Goal: Task Accomplishment & Management: Manage account settings

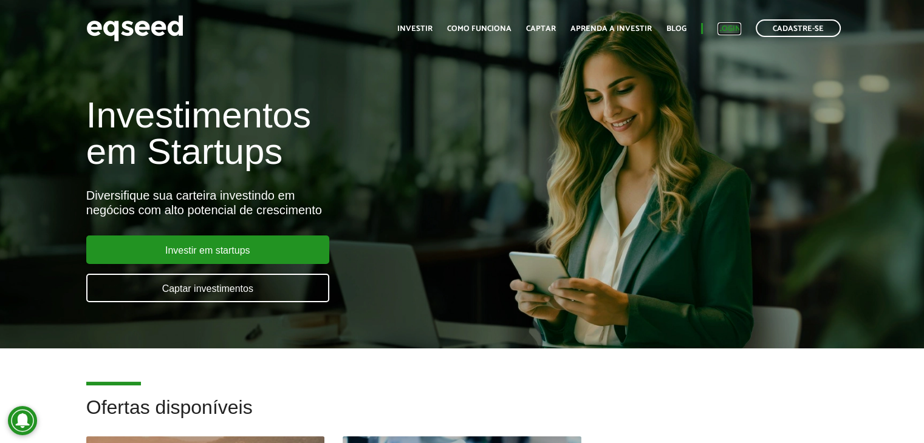
click at [725, 25] on link "Login" at bounding box center [729, 29] width 24 height 8
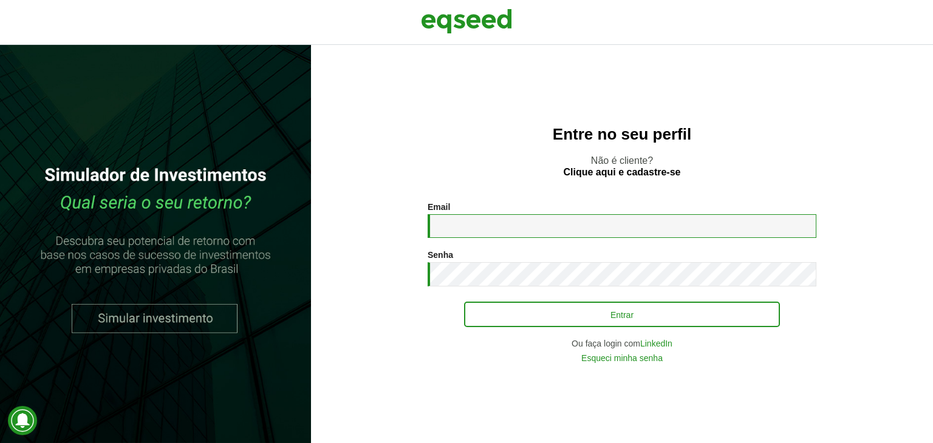
type input "**********"
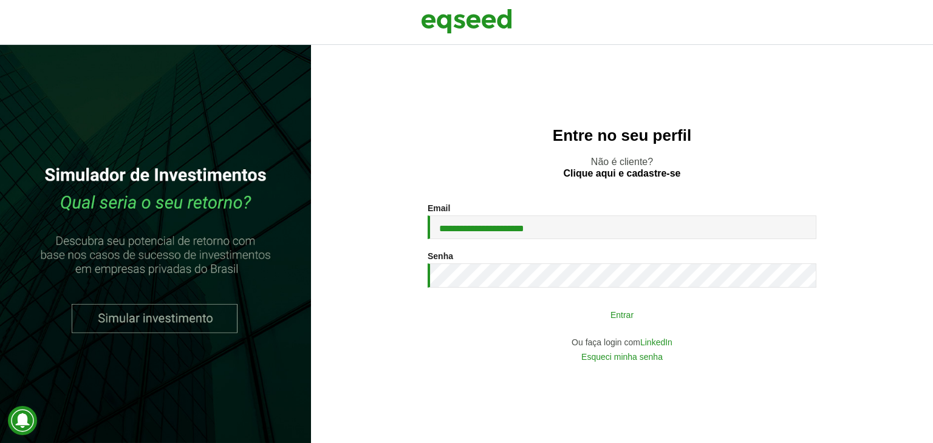
click at [711, 314] on button "Entrar" at bounding box center [622, 314] width 316 height 23
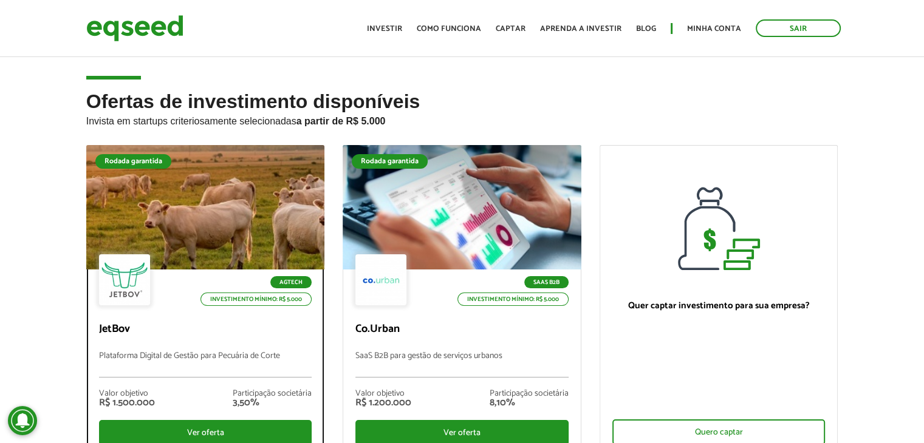
click at [236, 228] on div at bounding box center [205, 207] width 286 height 149
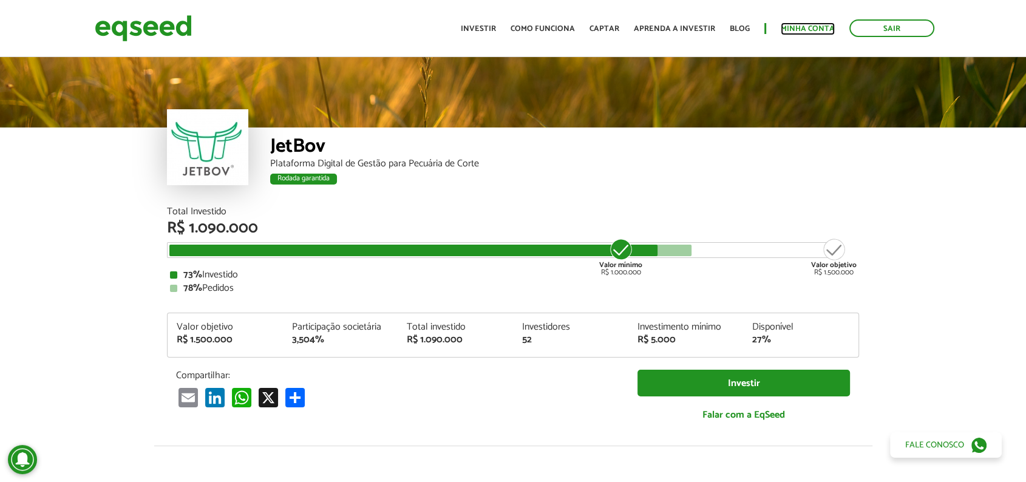
click at [821, 26] on link "Minha conta" at bounding box center [808, 29] width 54 height 8
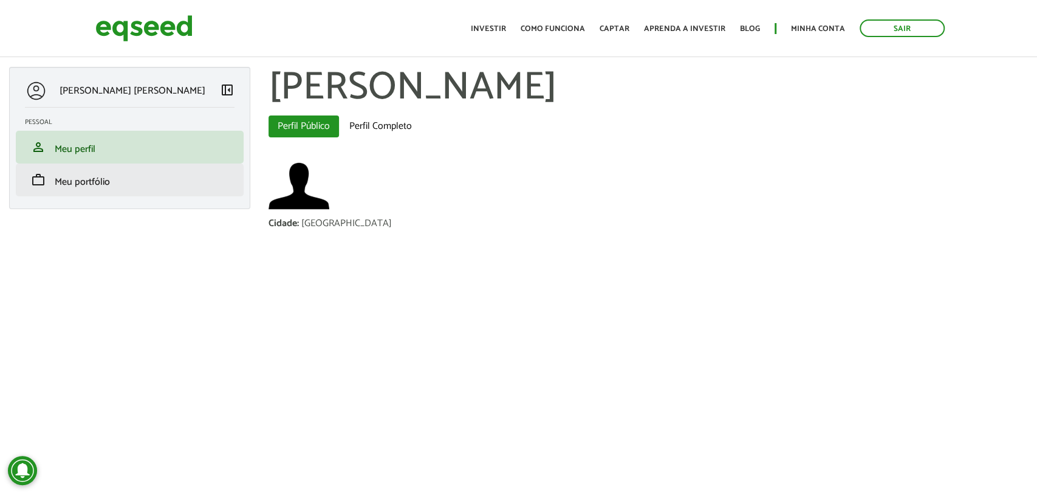
click at [114, 194] on li "work Meu portfólio" at bounding box center [130, 179] width 228 height 33
click at [89, 178] on span "Meu portfólio" at bounding box center [82, 182] width 55 height 16
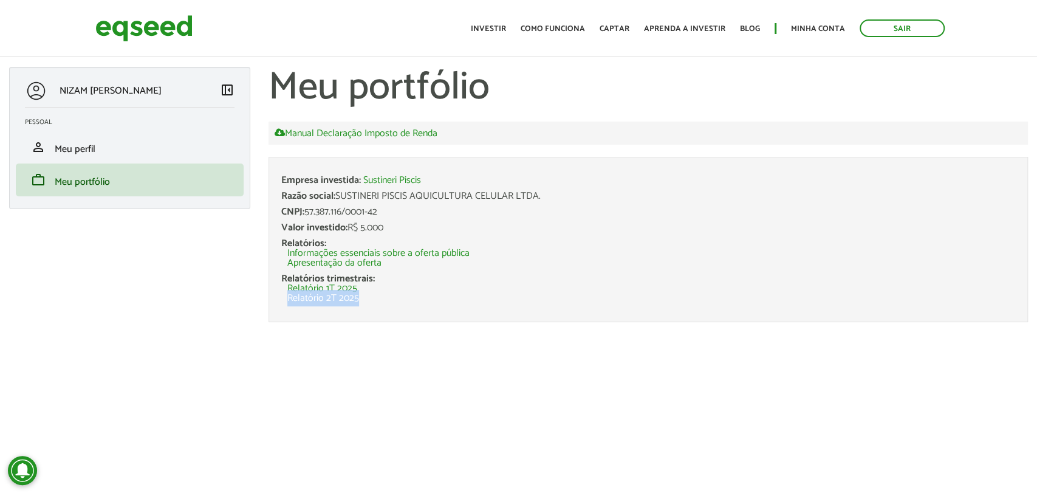
drag, startPoint x: 387, startPoint y: 289, endPoint x: 434, endPoint y: 303, distance: 48.8
click at [434, 303] on li "Empresa investida: Sustineri Piscis Razão social: SUSTINERI PISCIS AQUICULTURA …" at bounding box center [647, 239] width 759 height 165
click at [388, 224] on div "Valor investido: R$ 5.000" at bounding box center [648, 228] width 734 height 10
drag, startPoint x: 388, startPoint y: 224, endPoint x: 374, endPoint y: 230, distance: 15.2
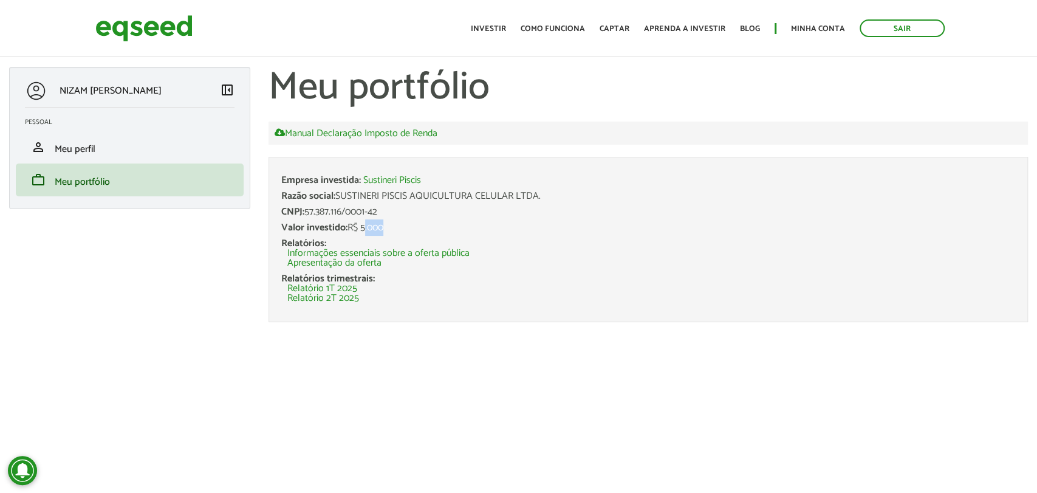
click at [374, 230] on div "Valor investido: R$ 5.000" at bounding box center [648, 228] width 734 height 10
click at [338, 261] on link "Apresentação da oferta" at bounding box center [334, 263] width 94 height 10
click at [381, 132] on link "Manual Declaração Imposto de Renda" at bounding box center [355, 133] width 163 height 11
